Goal: Task Accomplishment & Management: Complete application form

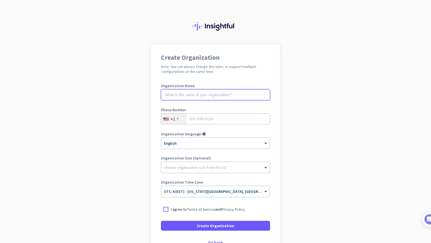
click at [219, 95] on input "text" at bounding box center [215, 94] width 109 height 11
type input "Ties Consulting"
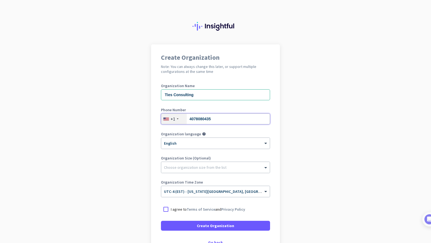
type input "4078080435"
click at [171, 96] on input "Ties Consulting" at bounding box center [215, 94] width 109 height 11
type input "TIES Consulting"
click at [317, 98] on app-onboarding-organization "Create Organization Note: You can always change this later, or support multiple…" at bounding box center [215, 162] width 431 height 237
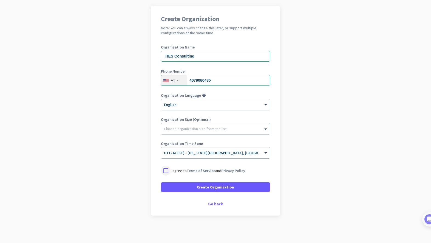
click at [165, 169] on div at bounding box center [166, 171] width 10 height 10
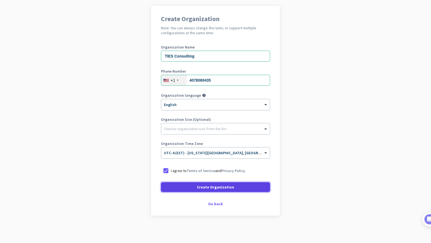
click at [211, 186] on span "Create Organization" at bounding box center [215, 187] width 37 height 5
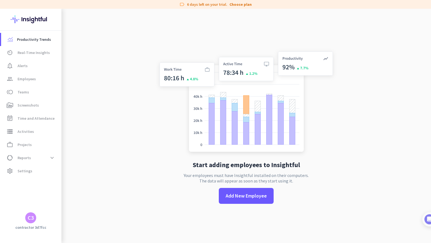
click at [33, 218] on div "C3" at bounding box center [31, 217] width 6 height 5
click at [61, 208] on span "Sign out" at bounding box center [59, 207] width 33 height 5
